Goal: Task Accomplishment & Management: Manage account settings

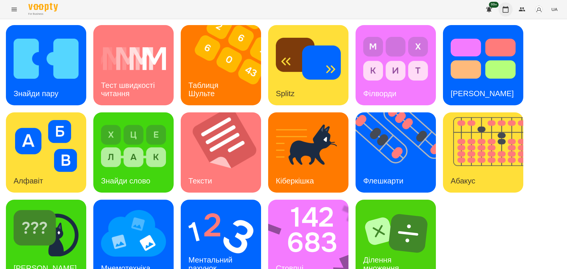
click at [506, 11] on icon "button" at bounding box center [505, 9] width 7 height 7
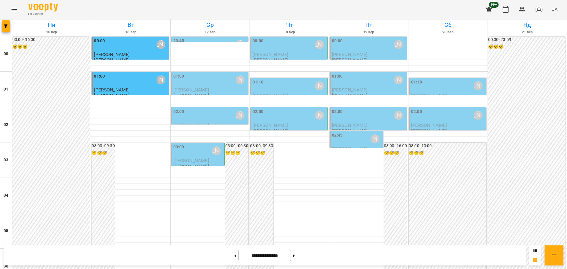
scroll to position [533, 0]
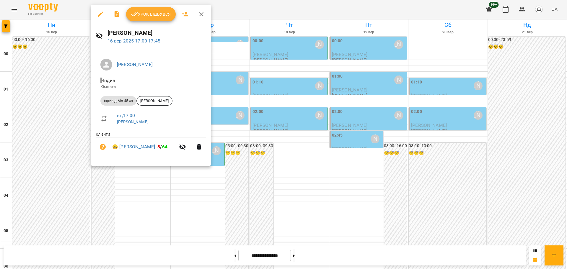
click at [161, 15] on span "Урок відбувся" at bounding box center [151, 14] width 40 height 7
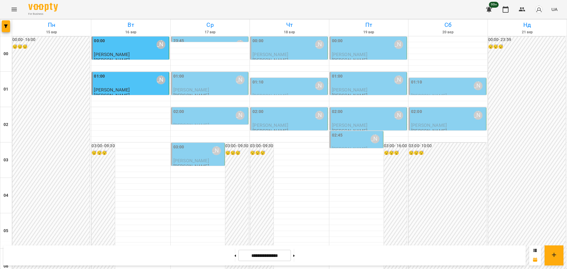
scroll to position [553, 0]
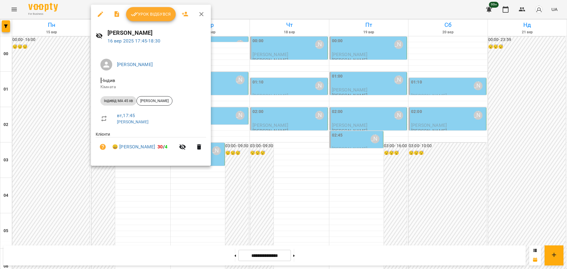
click at [161, 14] on span "Урок відбувся" at bounding box center [151, 14] width 40 height 7
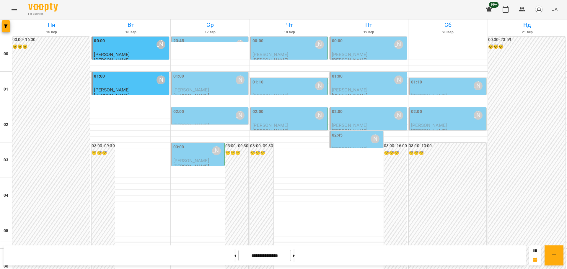
scroll to position [644, 0]
click at [16, 6] on icon "Menu" at bounding box center [14, 9] width 7 height 7
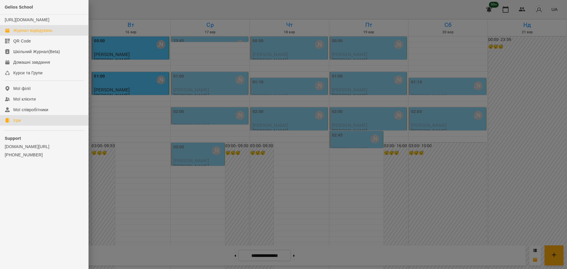
drag, startPoint x: 16, startPoint y: 124, endPoint x: 84, endPoint y: 132, distance: 68.7
click at [16, 123] on div "Ігри" at bounding box center [16, 120] width 7 height 6
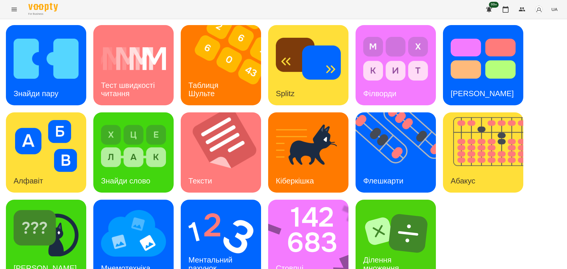
scroll to position [17, 0]
click at [234, 215] on img at bounding box center [220, 233] width 65 height 52
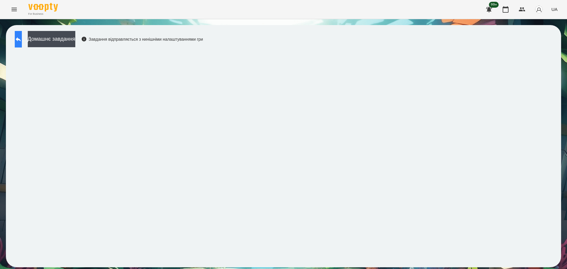
click at [22, 42] on icon at bounding box center [18, 39] width 7 height 7
